Goal: Information Seeking & Learning: Compare options

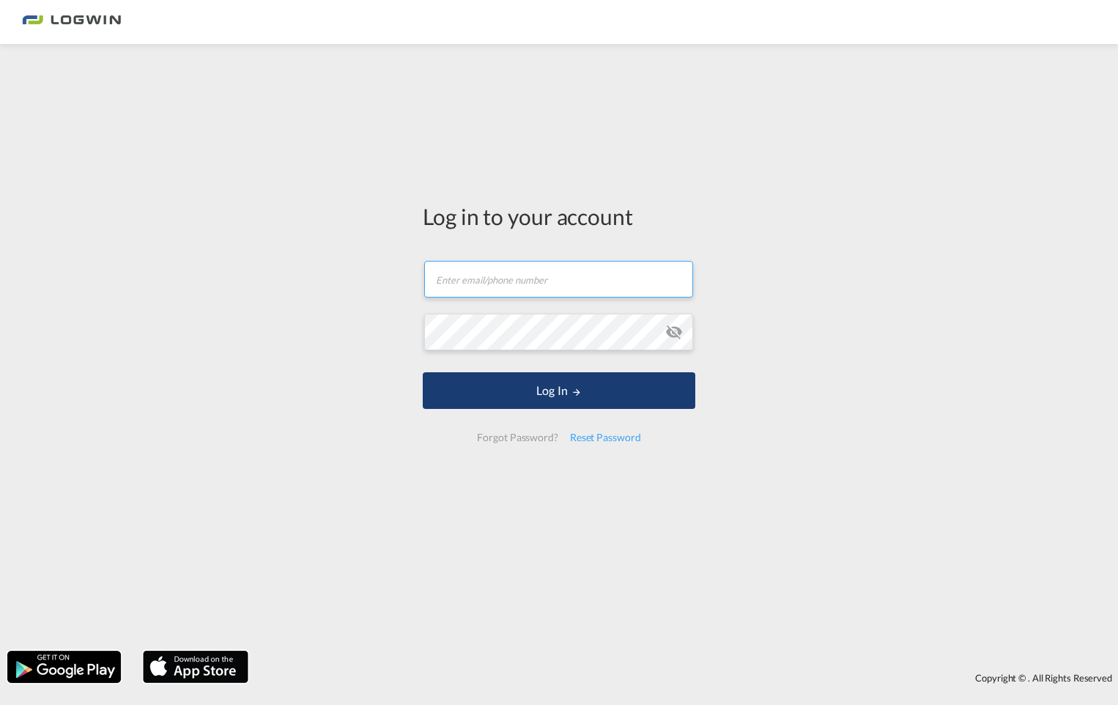
type input "[PERSON_NAME][EMAIL_ADDRESS][PERSON_NAME][DOMAIN_NAME]"
click at [590, 391] on button "Log In" at bounding box center [559, 390] width 273 height 37
